Goal: Task Accomplishment & Management: Use online tool/utility

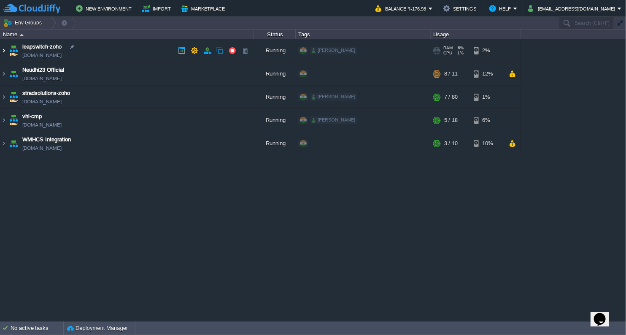
click at [3, 53] on img at bounding box center [3, 50] width 7 height 23
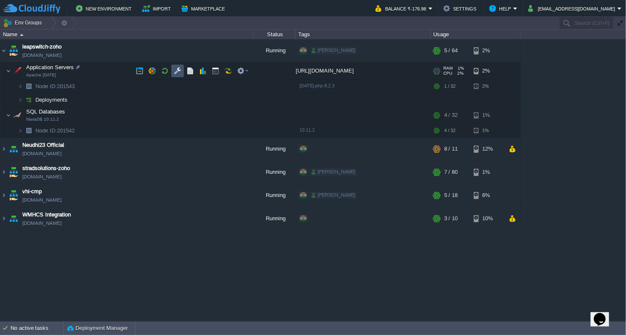
click at [181, 73] on button "button" at bounding box center [178, 71] width 8 height 8
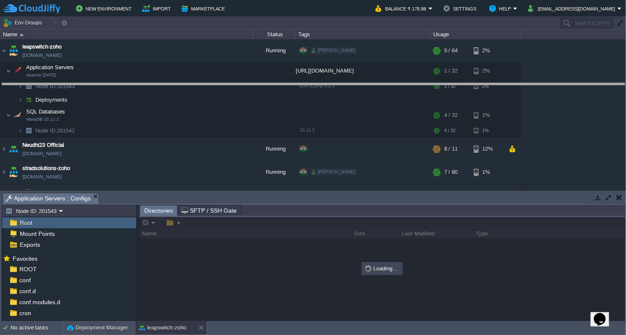
drag, startPoint x: 263, startPoint y: 195, endPoint x: 241, endPoint y: 85, distance: 111.7
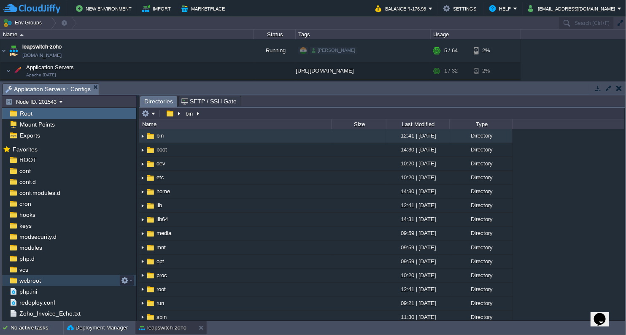
click at [48, 279] on div "webroot" at bounding box center [69, 280] width 134 height 11
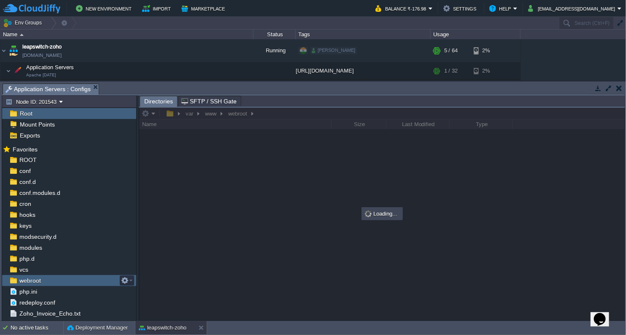
click at [48, 279] on div "webroot" at bounding box center [69, 280] width 134 height 11
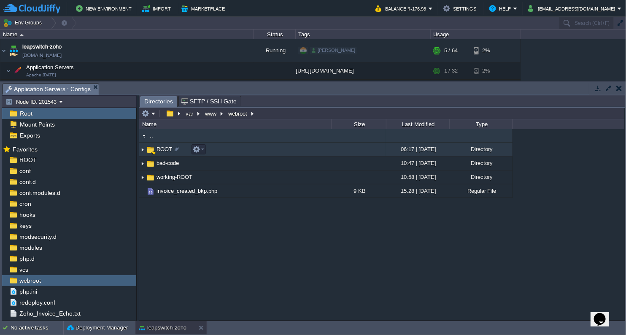
click at [165, 148] on span "ROOT" at bounding box center [164, 149] width 18 height 7
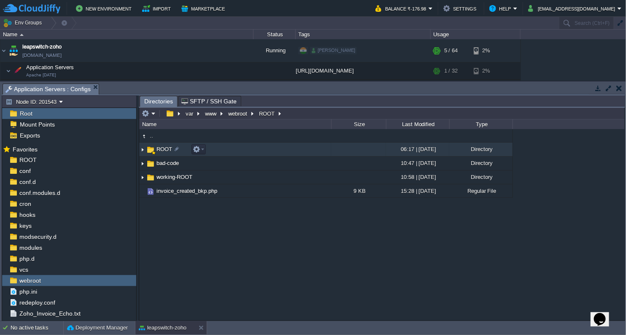
click at [165, 148] on span "ROOT" at bounding box center [164, 149] width 18 height 7
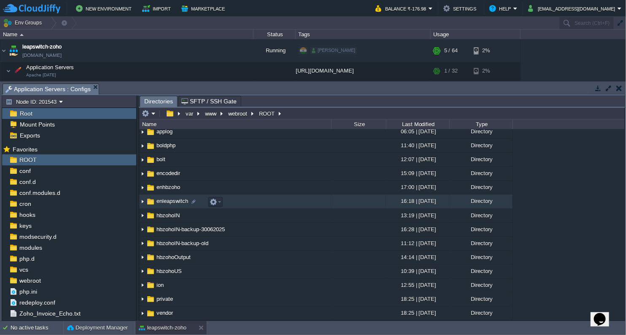
scroll to position [47, 0]
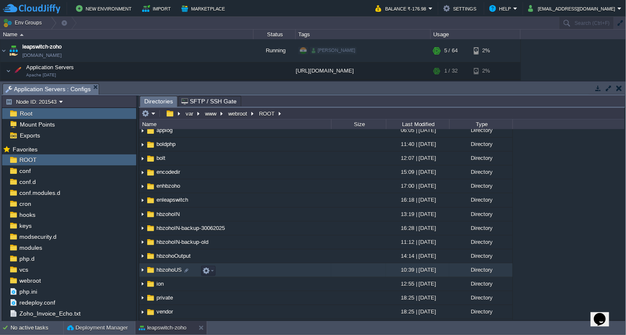
click at [175, 269] on span "hbzohoUS" at bounding box center [169, 269] width 28 height 7
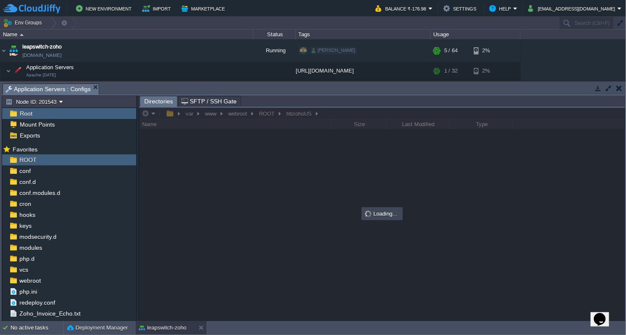
scroll to position [0, 0]
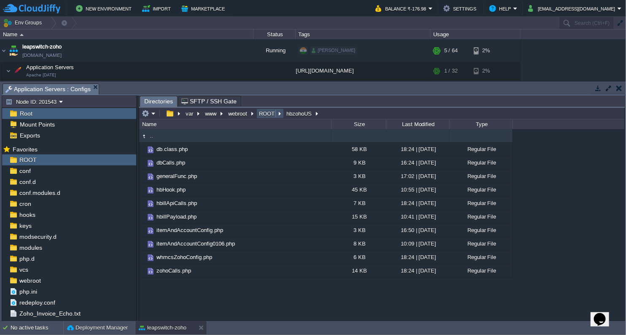
click at [267, 113] on button "ROOT" at bounding box center [267, 114] width 19 height 8
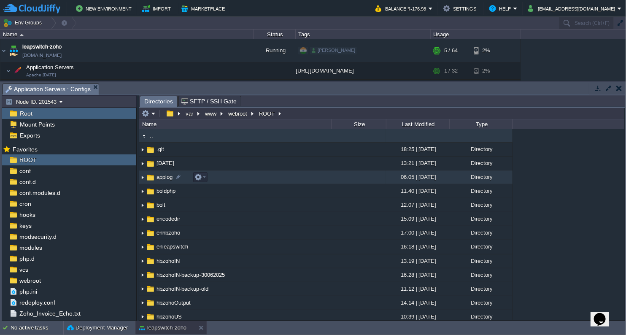
click at [158, 179] on span "applog" at bounding box center [164, 176] width 19 height 7
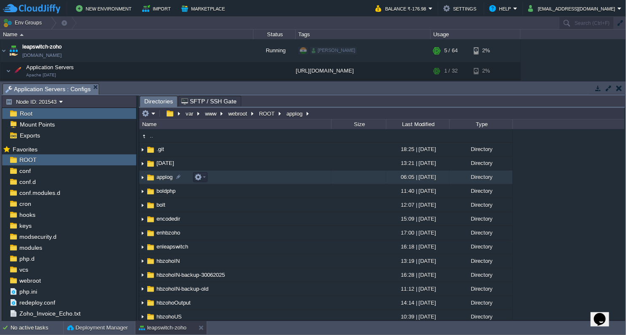
click at [158, 179] on span "applog" at bounding box center [164, 176] width 19 height 7
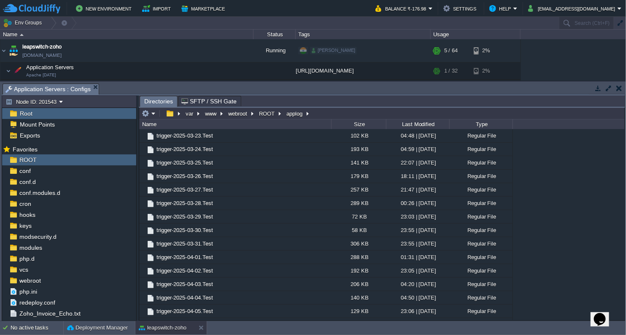
scroll to position [18470, 0]
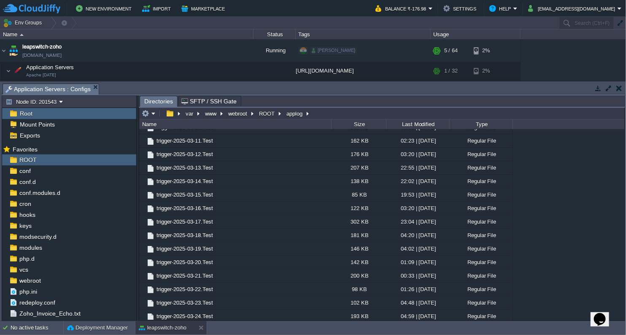
click at [626, 255] on html "New Environment Import Marketplace Bonus ₹0.00 Upgrade Account Balance ₹-176.98…" at bounding box center [313, 167] width 626 height 335
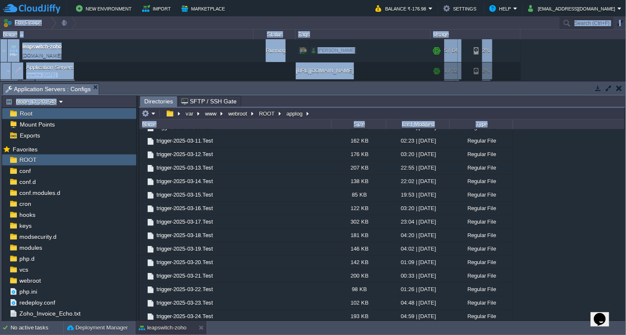
copy div "Lor Ipsumd sita-con Adip Elitse Doei Tempo incididunt-utla etdolorema-aliq.enim…"
click at [610, 265] on div ".. hostbill-2024-03-14.Test 273 KB 18:37 | [DATE] Regular File hostbill-2024-04…" at bounding box center [382, 224] width 486 height 191
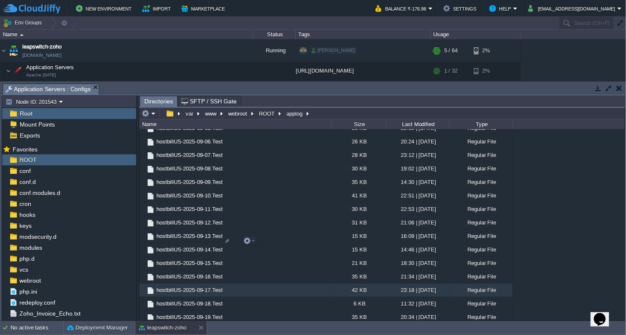
scroll to position [13871, 0]
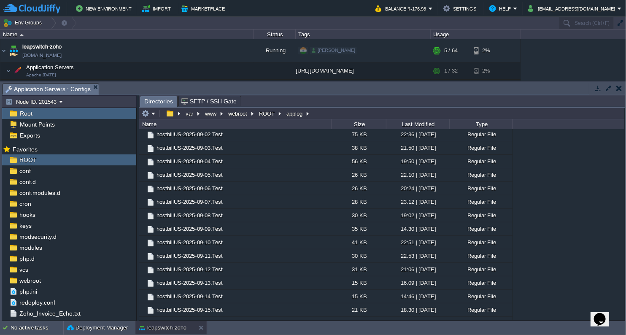
click at [617, 88] on button "button" at bounding box center [620, 88] width 6 height 8
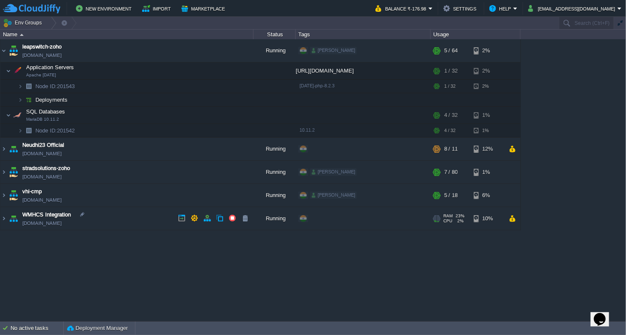
click at [104, 219] on td "WMHCS Integration [DOMAIN_NAME]" at bounding box center [126, 218] width 253 height 23
